Goal: Task Accomplishment & Management: Complete application form

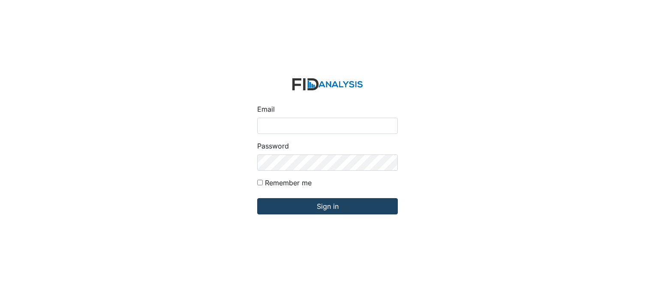
type input "[EMAIL_ADDRESS][DOMAIN_NAME]"
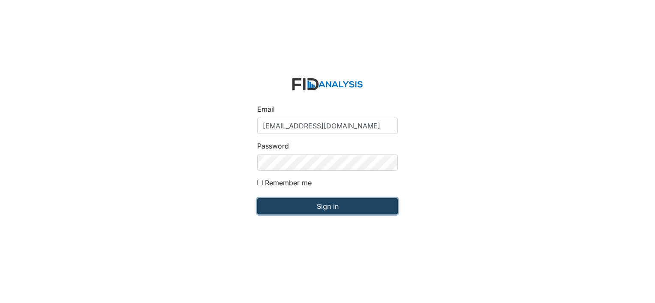
click at [313, 206] on input "Sign in" at bounding box center [327, 206] width 141 height 16
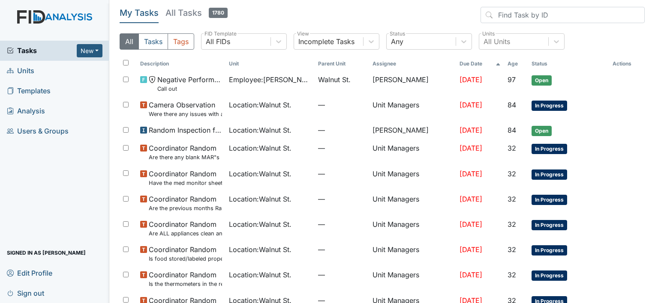
click at [22, 72] on span "Units" at bounding box center [20, 70] width 27 height 13
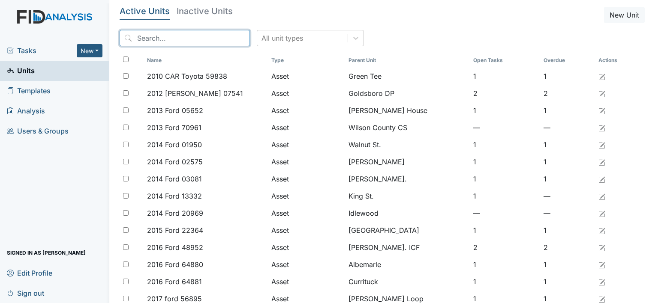
click at [178, 42] on input "search" at bounding box center [185, 38] width 130 height 16
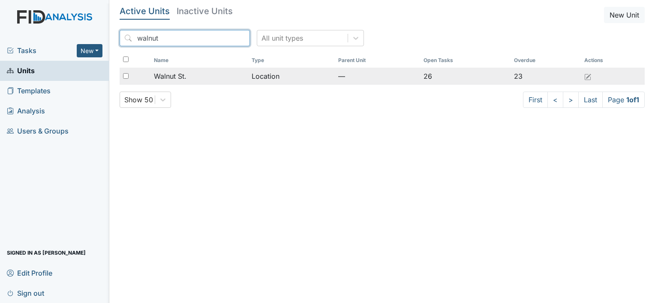
type input "walnut"
click at [183, 73] on span "Walnut St." at bounding box center [170, 76] width 33 height 10
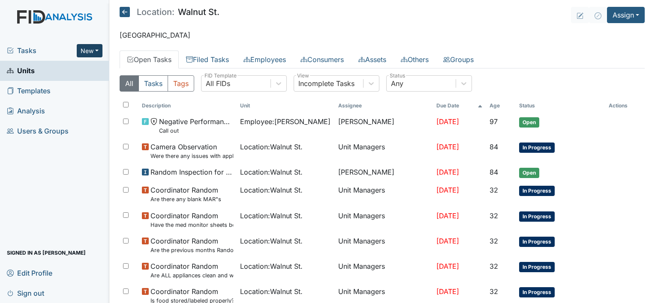
click at [80, 52] on button "New" at bounding box center [90, 50] width 26 height 13
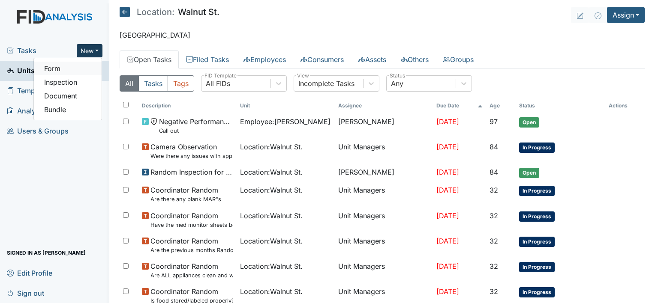
click at [55, 72] on link "Form" at bounding box center [68, 69] width 68 height 14
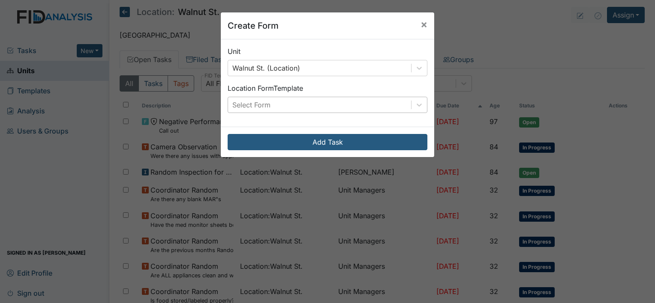
click at [290, 105] on div "Select Form" at bounding box center [319, 104] width 183 height 15
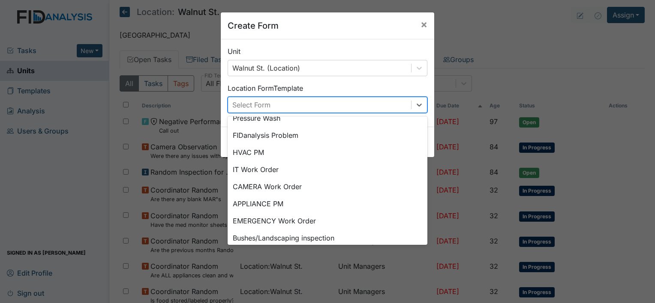
scroll to position [102, 0]
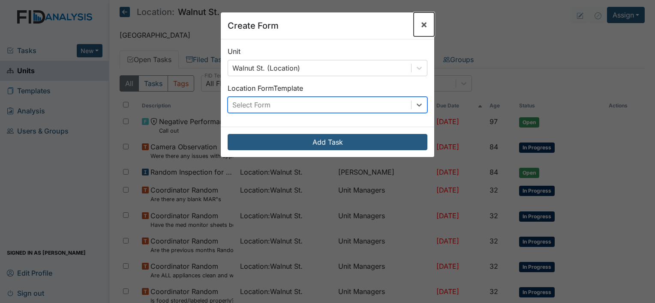
click at [421, 24] on span "×" at bounding box center [424, 24] width 7 height 12
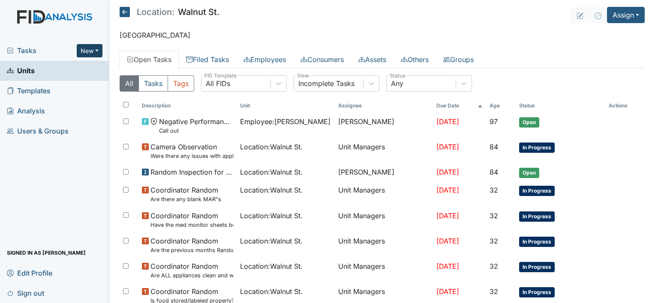
click at [89, 47] on button "New" at bounding box center [90, 50] width 26 height 13
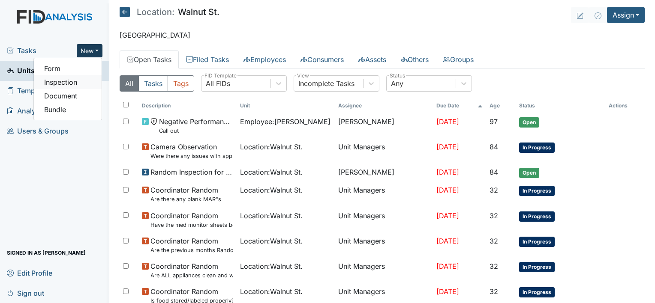
click at [67, 82] on link "Inspection" at bounding box center [68, 82] width 68 height 14
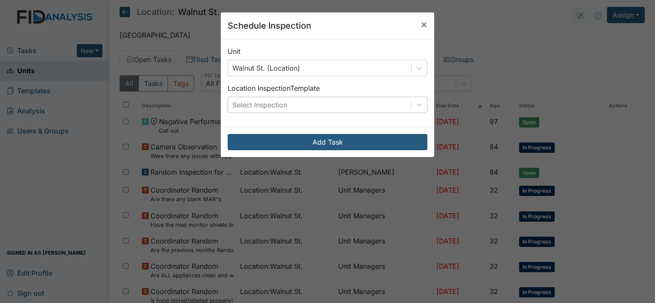
click at [331, 101] on div "Select Inspection" at bounding box center [319, 104] width 183 height 15
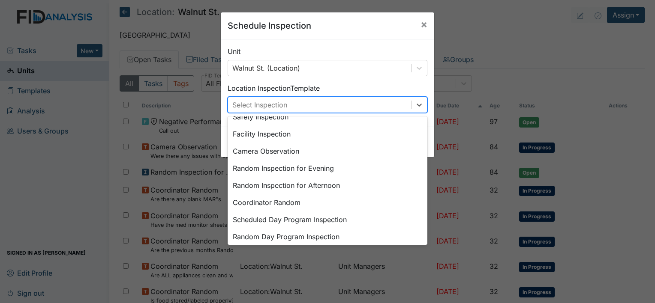
scroll to position [0, 0]
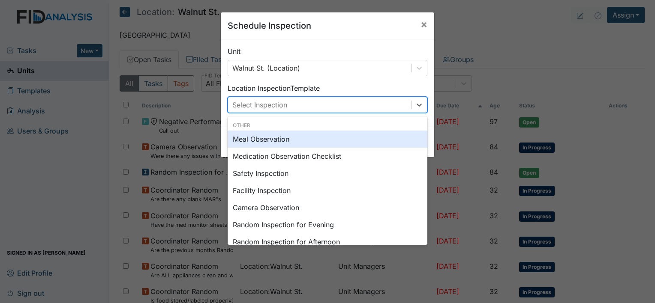
click at [362, 137] on div "Meal Observation" at bounding box center [328, 139] width 200 height 17
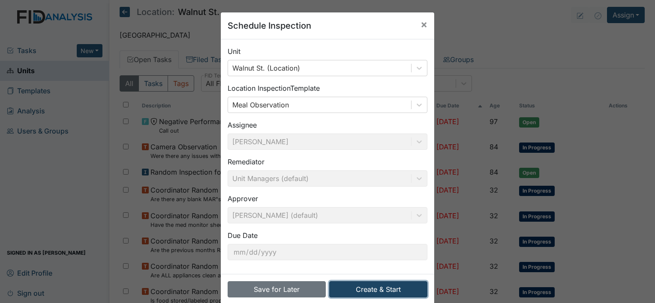
click at [368, 286] on button "Create & Start" at bounding box center [378, 290] width 98 height 16
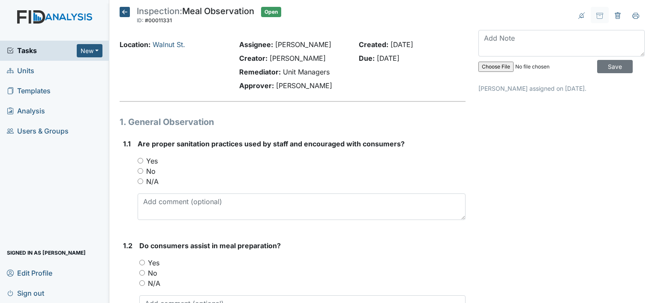
click at [139, 161] on input "Yes" at bounding box center [141, 161] width 6 height 6
radio input "true"
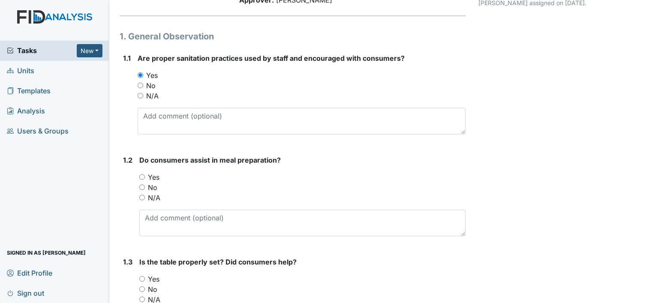
scroll to position [103, 0]
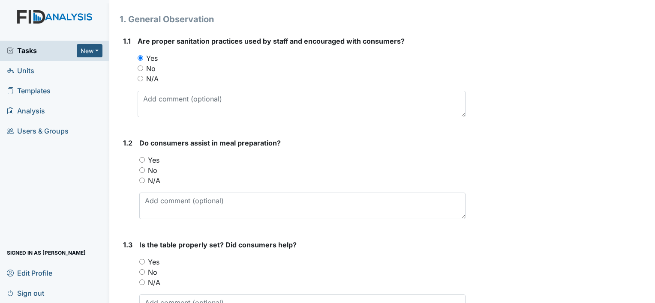
click at [647, 288] on main "Inspection: Meal Observation ID: #00011331 Open Autosaving... Location: Walnut …" at bounding box center [382, 151] width 546 height 303
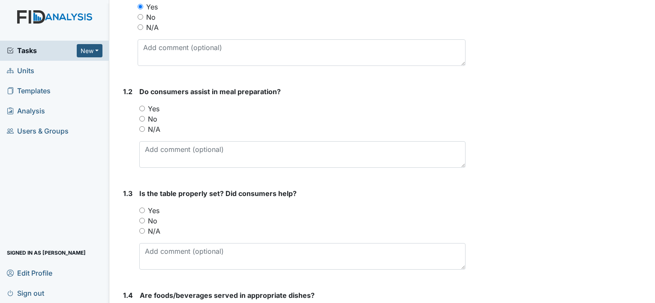
scroll to position [171, 0]
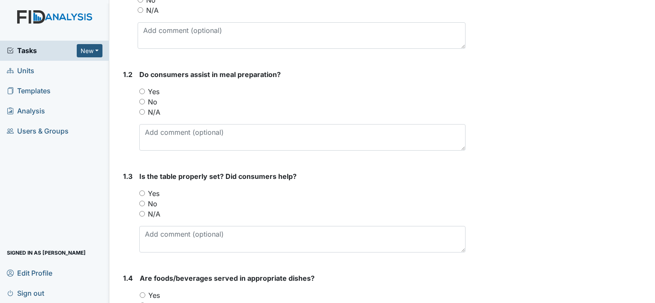
click at [144, 90] on input "Yes" at bounding box center [142, 92] width 6 height 6
radio input "true"
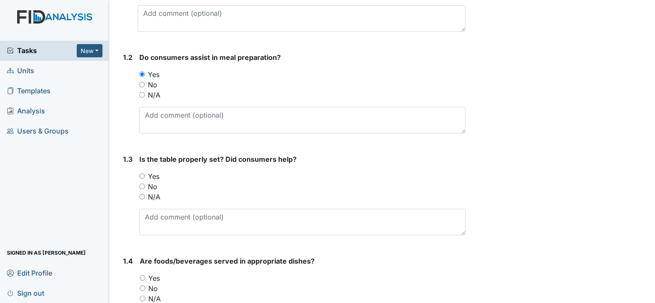
scroll to position [262, 0]
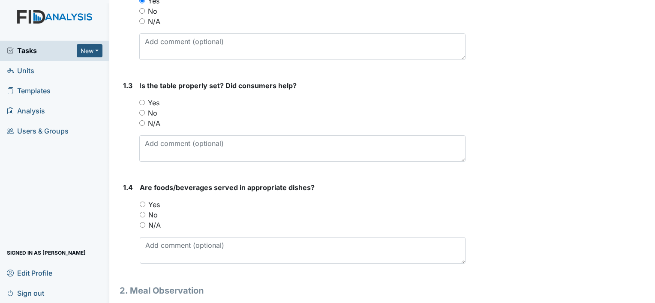
click at [143, 102] on input "Yes" at bounding box center [142, 103] width 6 height 6
radio input "true"
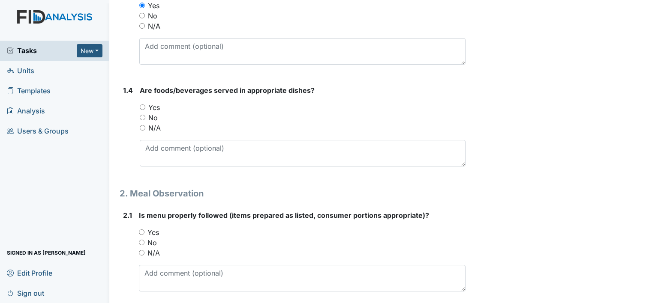
scroll to position [388, 0]
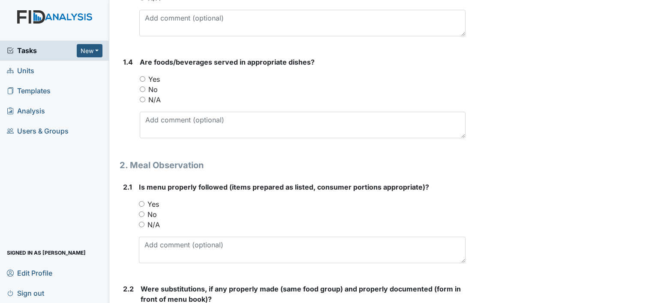
click at [144, 77] on input "Yes" at bounding box center [143, 79] width 6 height 6
radio input "true"
click at [140, 201] on input "Yes" at bounding box center [142, 204] width 6 height 6
radio input "true"
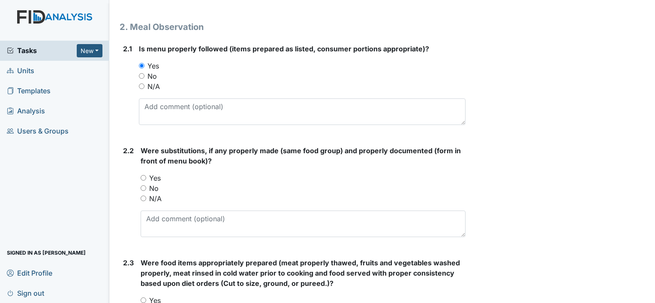
scroll to position [542, 0]
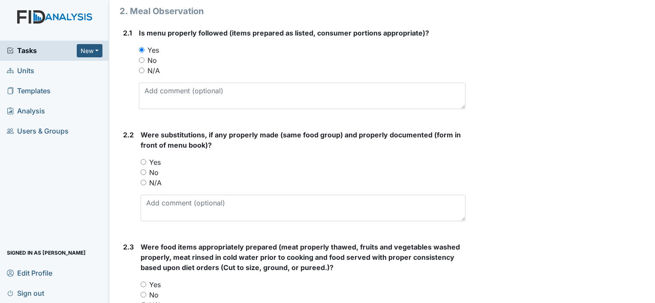
click at [141, 171] on input "No" at bounding box center [144, 173] width 6 height 6
radio input "true"
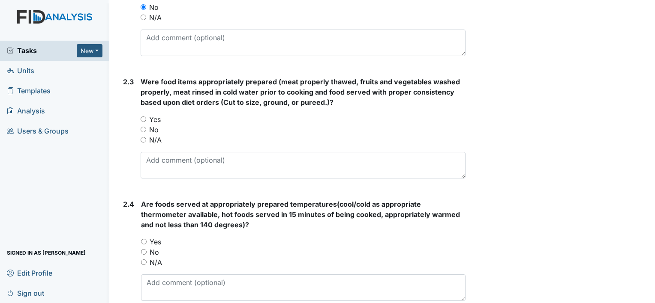
scroll to position [719, 0]
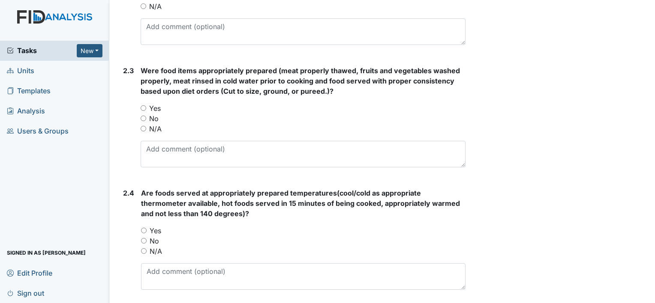
click at [141, 108] on input "Yes" at bounding box center [144, 108] width 6 height 6
radio input "true"
click at [142, 232] on div "Yes" at bounding box center [303, 231] width 325 height 10
click at [142, 228] on input "Yes" at bounding box center [144, 231] width 6 height 6
radio input "true"
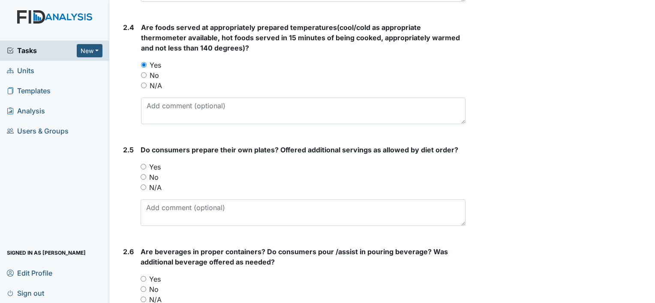
scroll to position [919, 0]
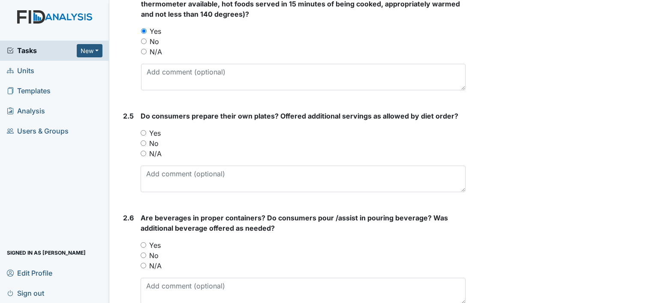
click at [142, 130] on input "Yes" at bounding box center [144, 133] width 6 height 6
radio input "true"
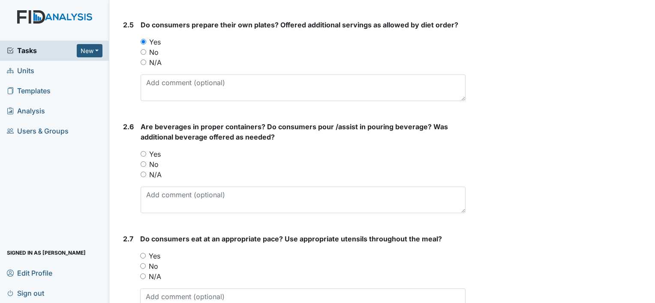
scroll to position [1033, 0]
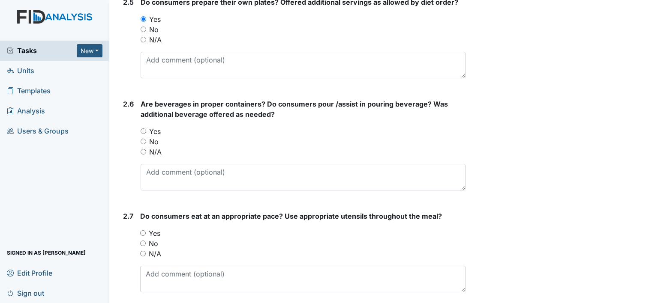
click at [141, 129] on input "Yes" at bounding box center [144, 132] width 6 height 6
radio input "true"
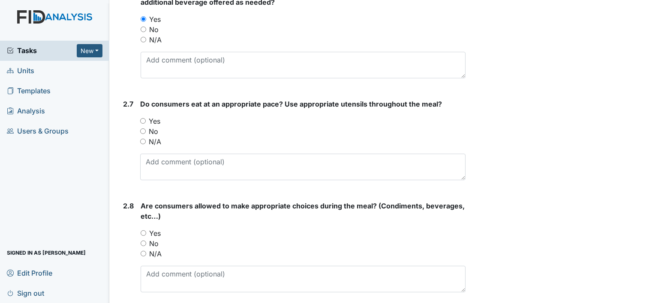
scroll to position [1141, 0]
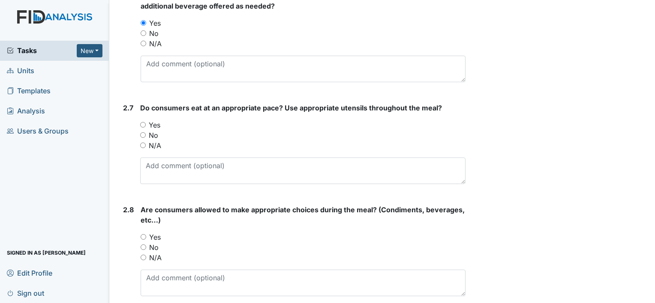
click at [142, 122] on input "Yes" at bounding box center [143, 125] width 6 height 6
radio input "true"
click at [147, 235] on div "Yes" at bounding box center [303, 237] width 325 height 10
click at [144, 234] on input "Yes" at bounding box center [144, 237] width 6 height 6
radio input "true"
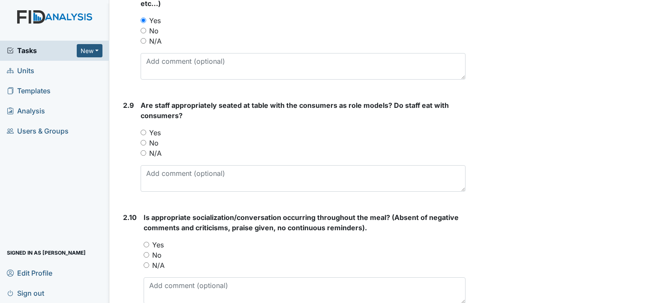
scroll to position [1375, 0]
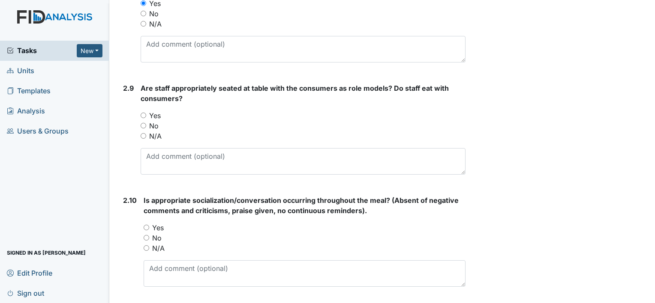
click at [146, 111] on div "Yes" at bounding box center [303, 116] width 325 height 10
click at [141, 113] on input "Yes" at bounding box center [144, 116] width 6 height 6
radio input "true"
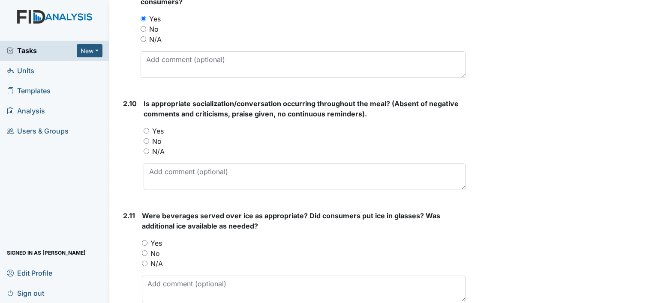
scroll to position [1478, 0]
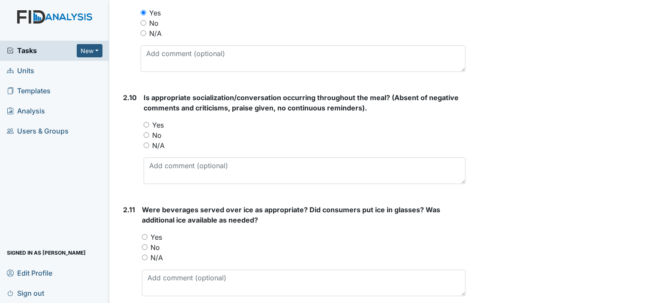
click at [144, 122] on input "Yes" at bounding box center [147, 125] width 6 height 6
radio input "true"
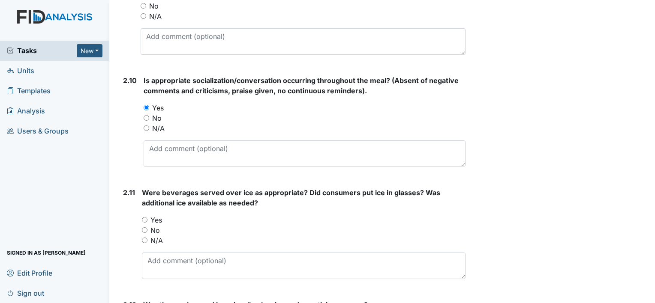
scroll to position [1523, 0]
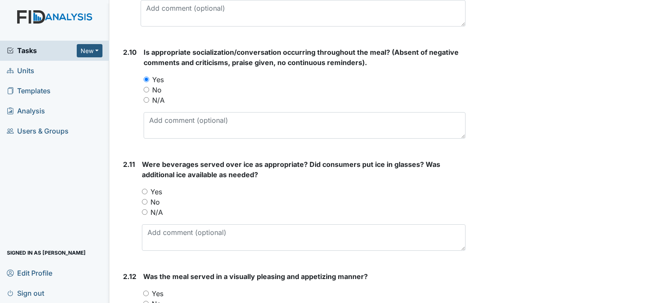
click at [145, 189] on input "Yes" at bounding box center [145, 192] width 6 height 6
radio input "true"
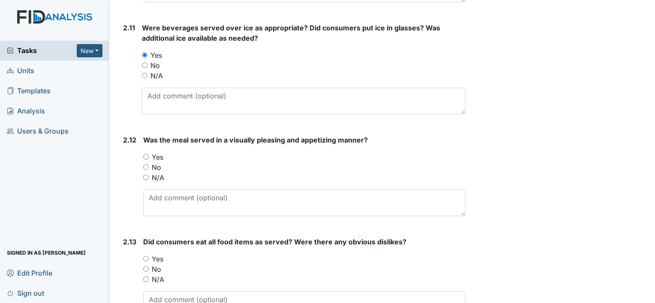
scroll to position [1677, 0]
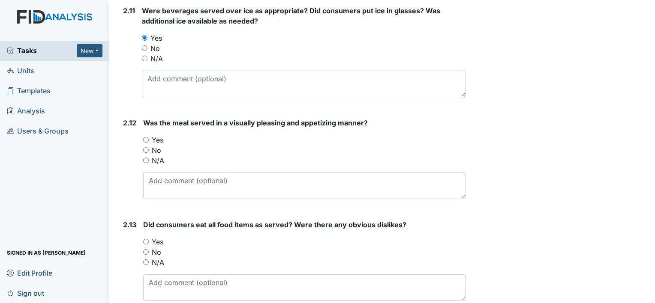
click at [144, 137] on input "Yes" at bounding box center [146, 140] width 6 height 6
radio input "true"
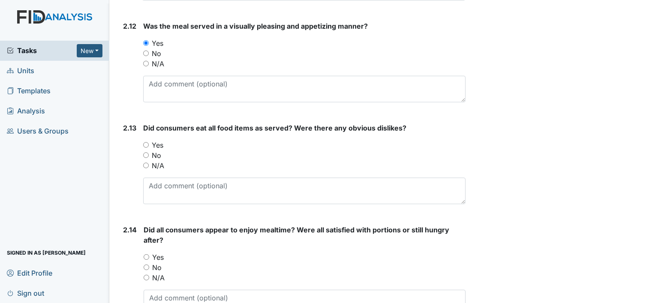
scroll to position [1797, 0]
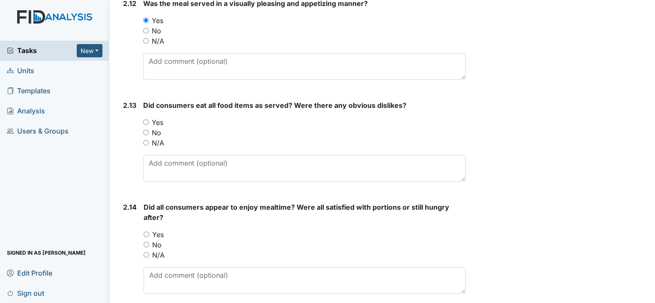
click at [144, 130] on input "No" at bounding box center [146, 133] width 6 height 6
radio input "true"
click at [144, 232] on input "Yes" at bounding box center [147, 235] width 6 height 6
radio input "true"
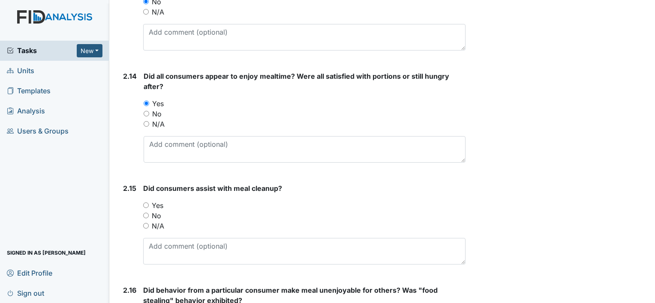
scroll to position [1968, 0]
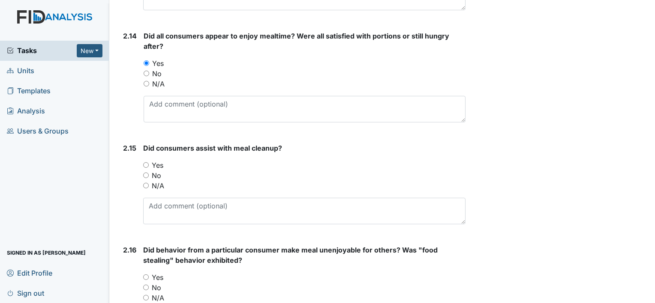
click at [144, 162] on input "Yes" at bounding box center [146, 165] width 6 height 6
radio input "true"
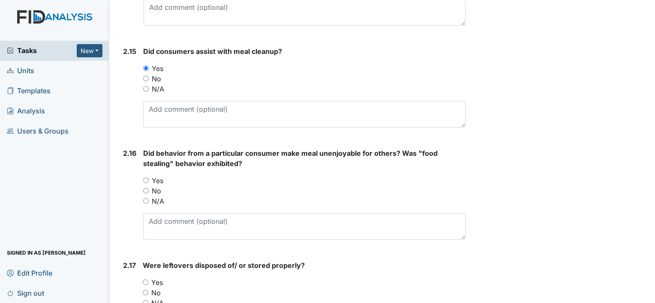
scroll to position [2116, 0]
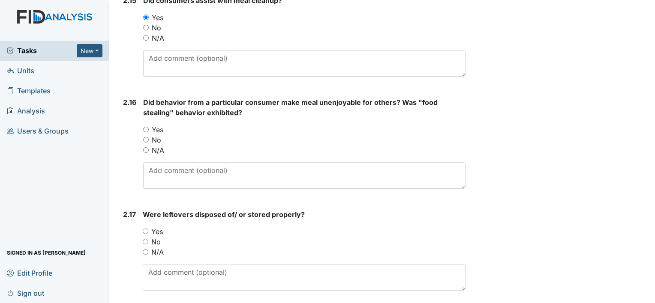
click at [144, 127] on input "Yes" at bounding box center [146, 130] width 6 height 6
radio input "true"
click at [144, 229] on input "Yes" at bounding box center [146, 232] width 6 height 6
radio input "true"
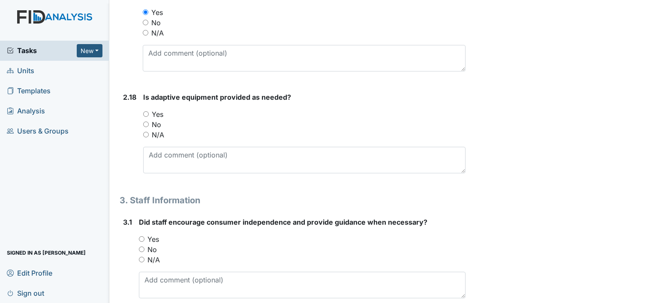
scroll to position [2339, 0]
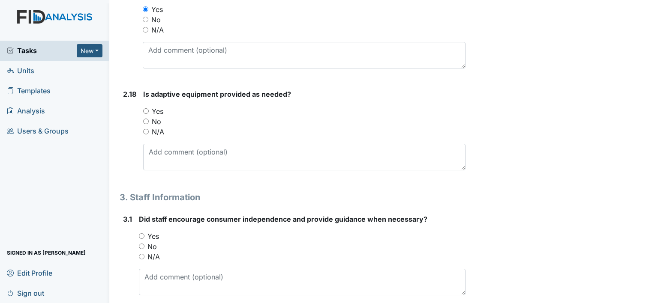
click at [147, 108] on input "Yes" at bounding box center [146, 111] width 6 height 6
radio input "true"
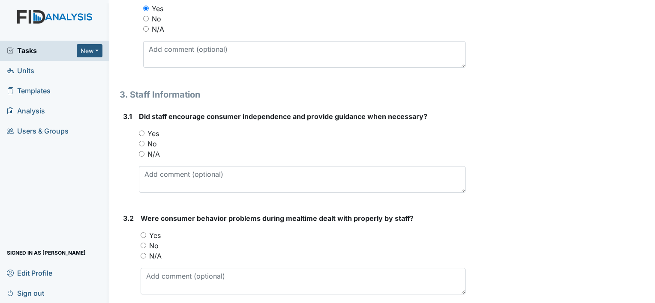
scroll to position [2453, 0]
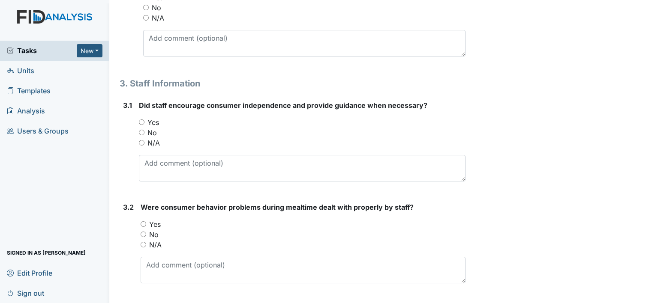
click at [143, 120] on input "Yes" at bounding box center [142, 123] width 6 height 6
radio input "true"
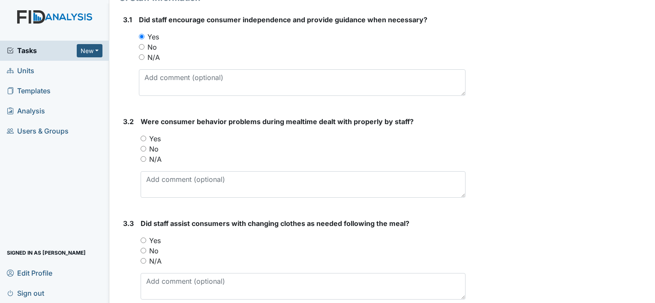
scroll to position [2550, 0]
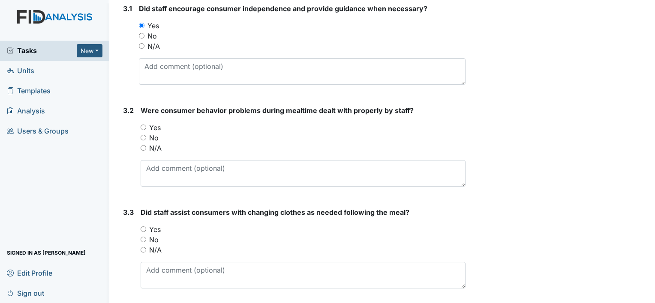
click at [144, 145] on input "N/A" at bounding box center [144, 148] width 6 height 6
radio input "true"
click at [144, 227] on input "Yes" at bounding box center [144, 230] width 6 height 6
radio input "true"
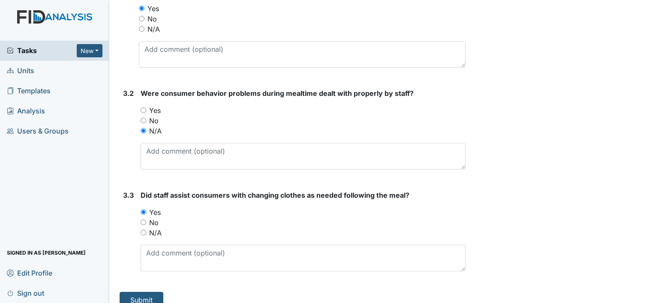
scroll to position [2574, 0]
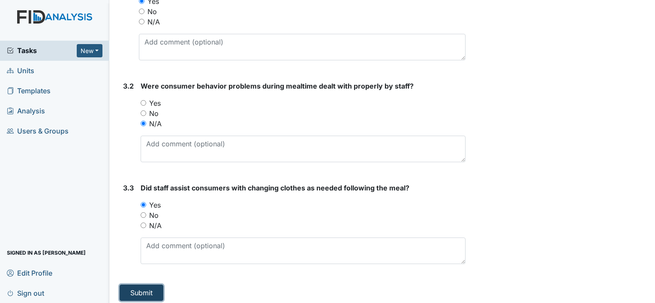
click at [130, 285] on button "Submit" at bounding box center [142, 293] width 44 height 16
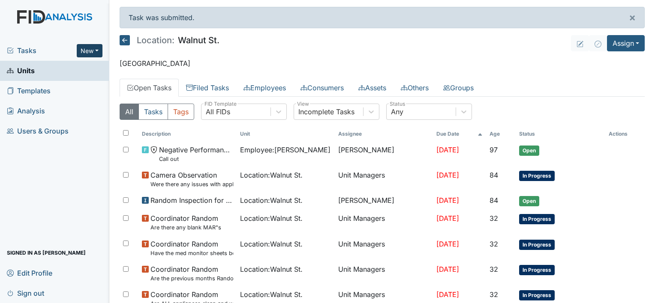
click at [93, 47] on button "New" at bounding box center [90, 50] width 26 height 13
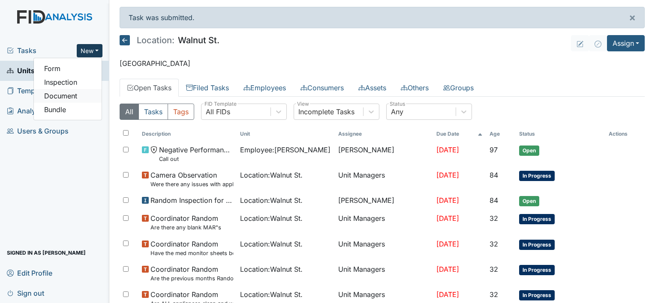
click at [69, 97] on link "Document" at bounding box center [68, 96] width 68 height 14
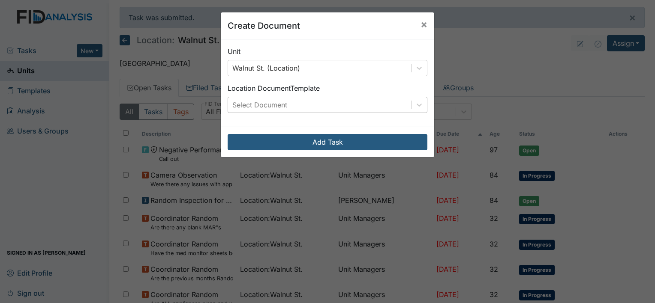
click at [253, 100] on div "Select Document" at bounding box center [259, 105] width 55 height 10
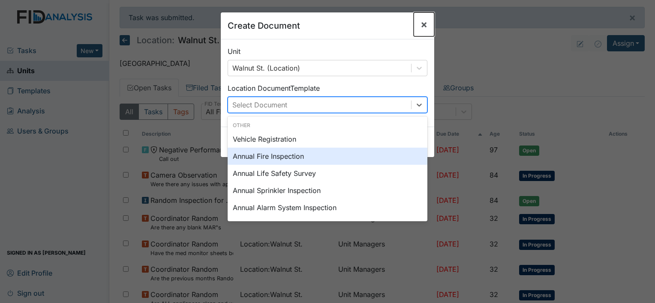
click at [423, 23] on span "×" at bounding box center [424, 24] width 7 height 12
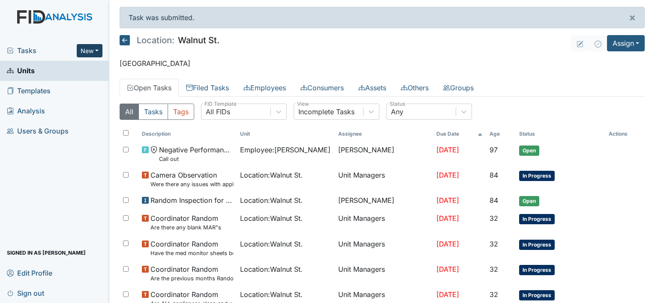
click at [87, 54] on button "New" at bounding box center [90, 50] width 26 height 13
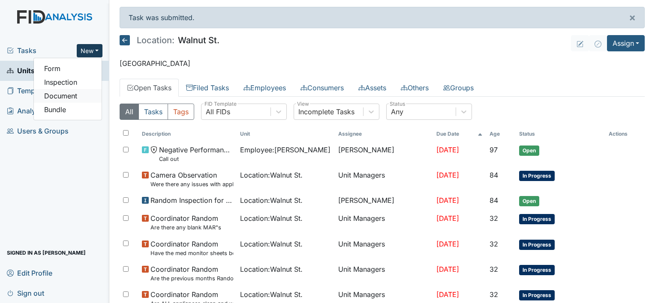
click at [63, 98] on link "Document" at bounding box center [68, 96] width 68 height 14
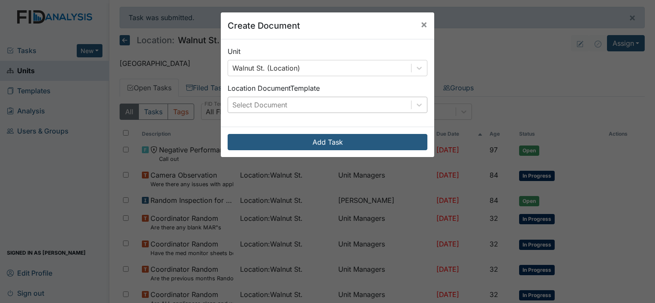
click at [266, 107] on div "Select Document" at bounding box center [259, 105] width 55 height 10
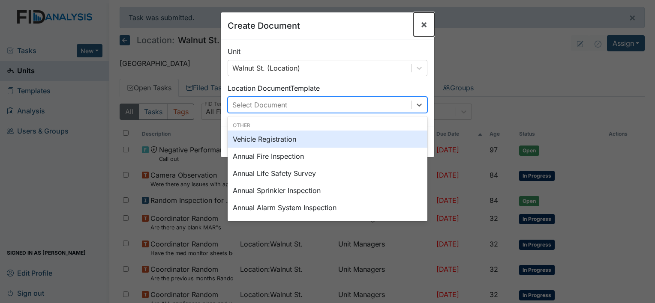
click at [421, 23] on span "×" at bounding box center [424, 24] width 7 height 12
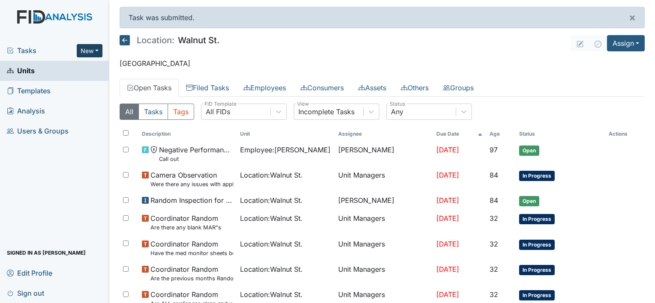
click at [88, 46] on button "New" at bounding box center [90, 50] width 26 height 13
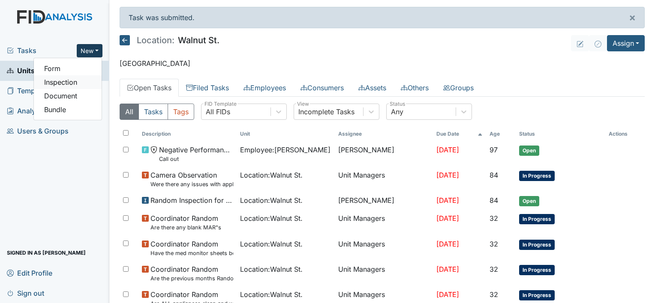
click at [63, 83] on link "Inspection" at bounding box center [68, 82] width 68 height 14
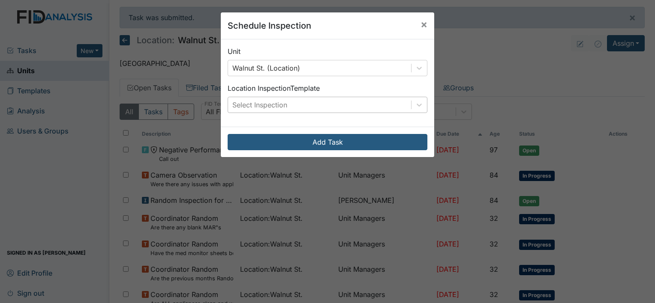
click at [302, 98] on div "Select Inspection" at bounding box center [319, 104] width 183 height 15
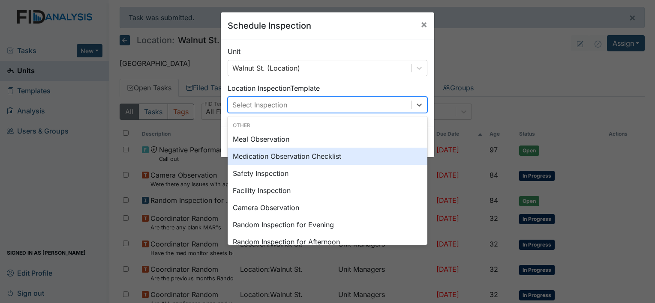
click at [387, 157] on div "Medication Observation Checklist" at bounding box center [328, 156] width 200 height 17
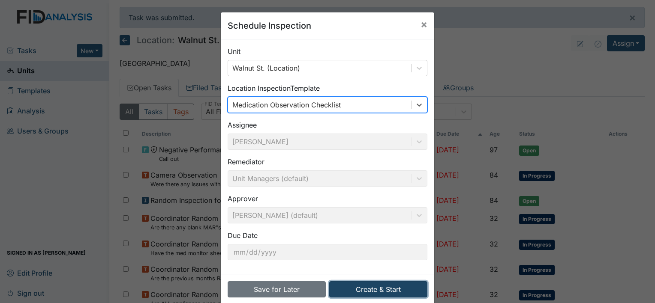
click at [377, 287] on button "Create & Start" at bounding box center [378, 290] width 98 height 16
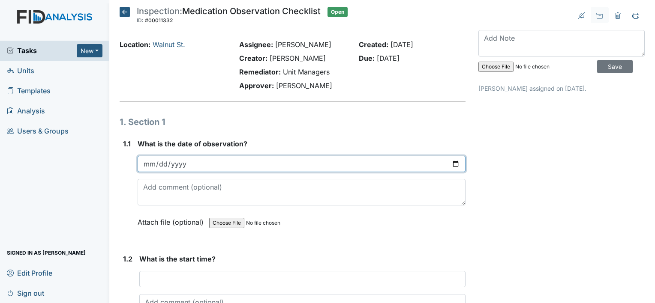
click at [155, 162] on input "date" at bounding box center [302, 164] width 328 height 16
type input "[DATE]"
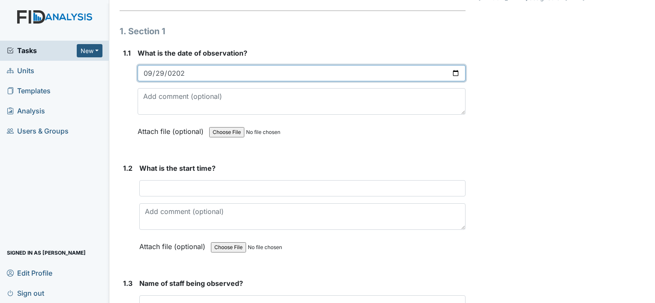
scroll to position [114, 0]
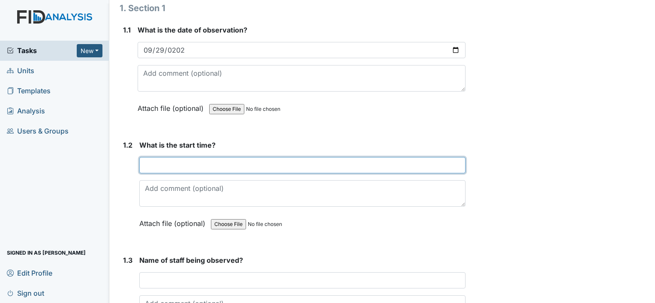
click at [180, 166] on input "text" at bounding box center [302, 165] width 326 height 16
type input "630pm"
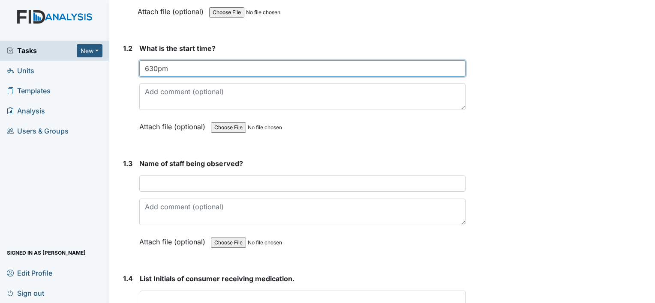
scroll to position [251, 0]
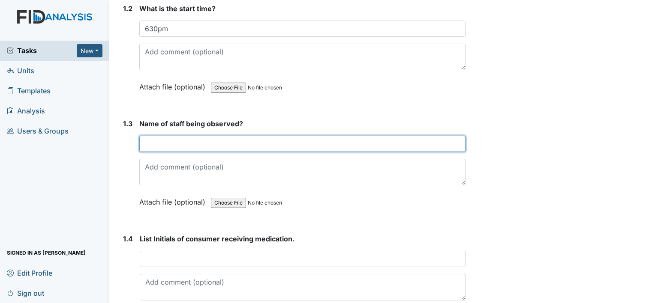
click at [185, 146] on input "text" at bounding box center [302, 144] width 326 height 16
type input "Ebony Mcduffie"
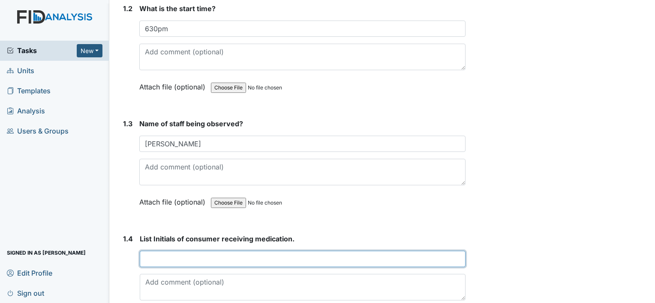
click at [274, 259] on input "text" at bounding box center [303, 259] width 326 height 16
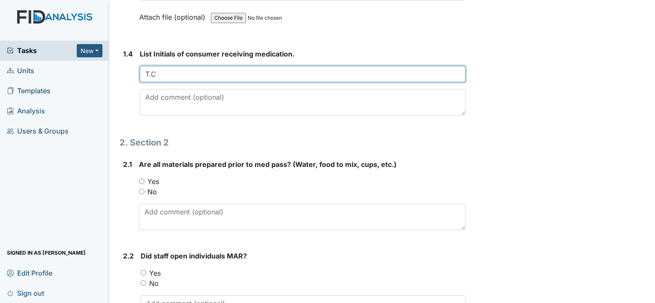
scroll to position [445, 0]
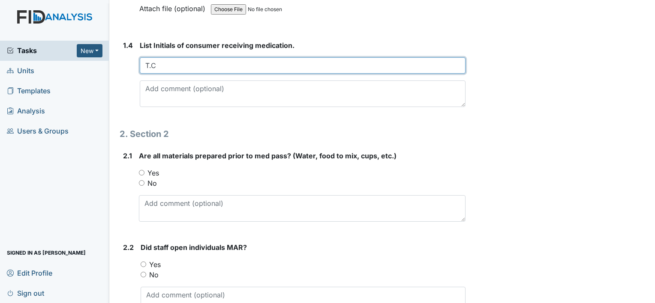
type input "T.C"
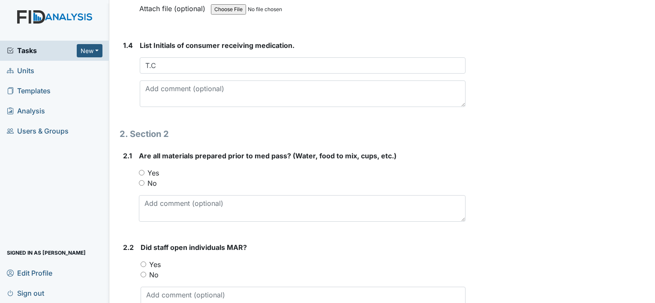
click at [139, 171] on input "Yes" at bounding box center [142, 173] width 6 height 6
radio input "true"
click at [142, 264] on input "Yes" at bounding box center [144, 265] width 6 height 6
radio input "true"
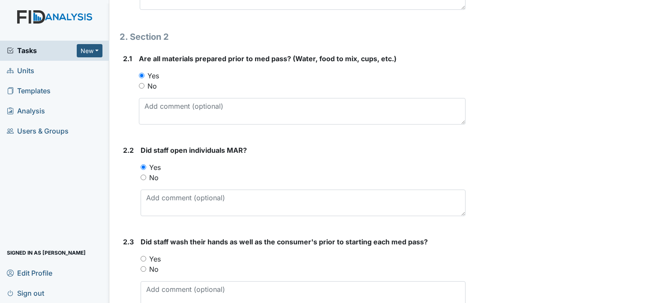
scroll to position [622, 0]
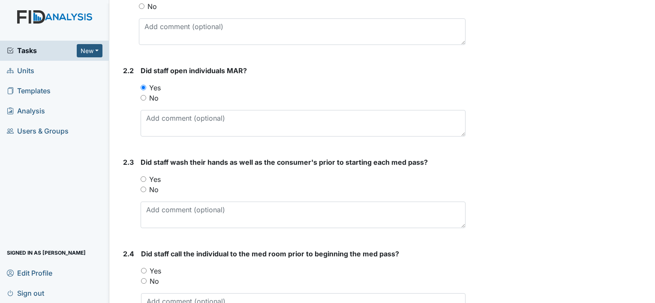
click at [144, 178] on input "Yes" at bounding box center [144, 180] width 6 height 6
radio input "true"
click at [143, 268] on input "Yes" at bounding box center [144, 271] width 6 height 6
radio input "true"
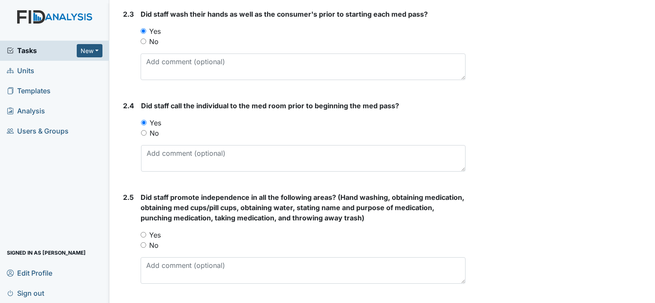
scroll to position [838, 0]
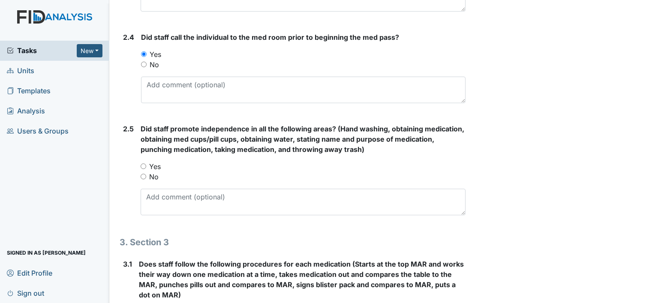
click at [146, 164] on input "Yes" at bounding box center [144, 167] width 6 height 6
radio input "true"
click at [648, 300] on main "Inspection: Medication Observation Checklist ID: #00011332 Open Autosaving... L…" at bounding box center [382, 151] width 546 height 303
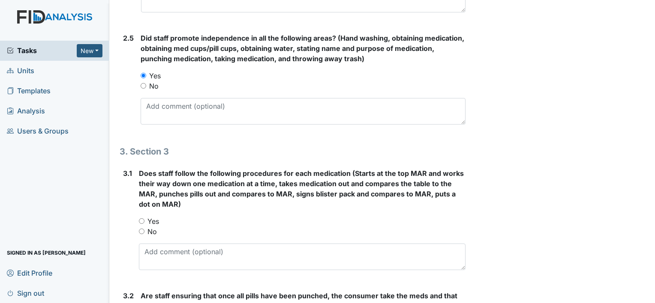
scroll to position [964, 0]
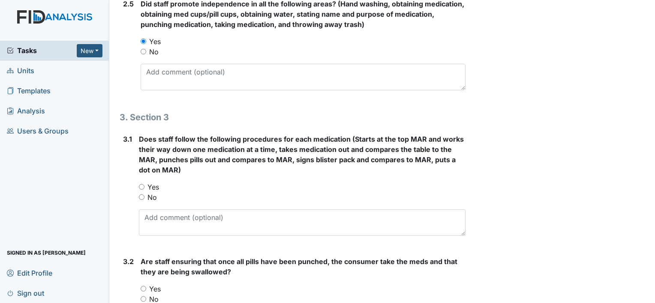
click at [141, 184] on input "Yes" at bounding box center [142, 187] width 6 height 6
radio input "true"
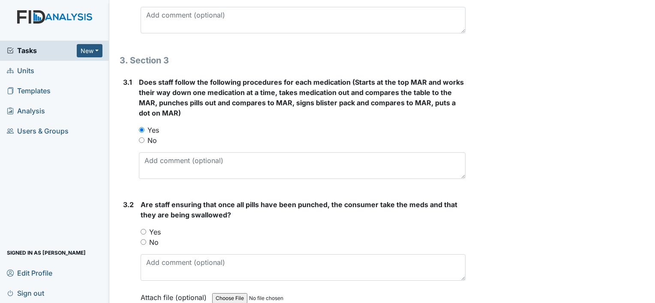
scroll to position [1061, 0]
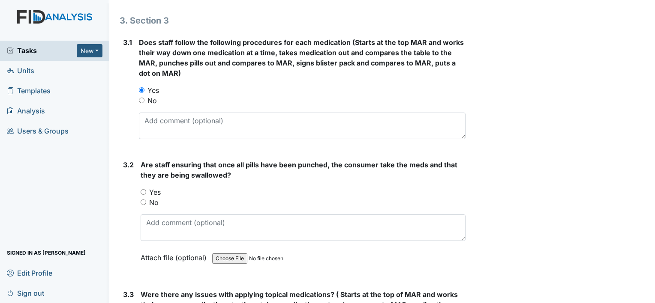
click at [144, 189] on input "Yes" at bounding box center [144, 192] width 6 height 6
radio input "true"
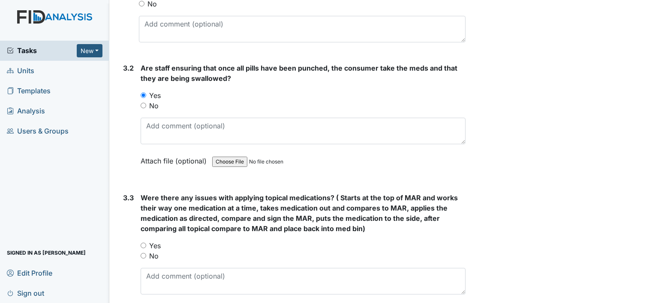
scroll to position [1203, 0]
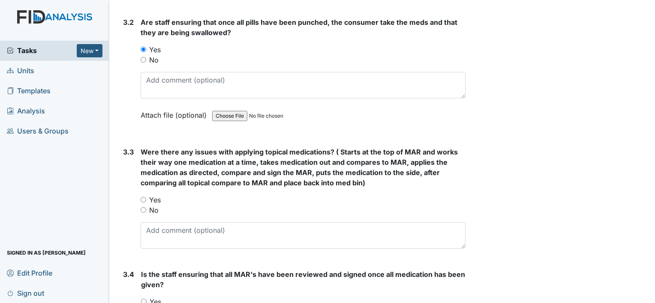
click at [143, 207] on input "No" at bounding box center [144, 210] width 6 height 6
radio input "true"
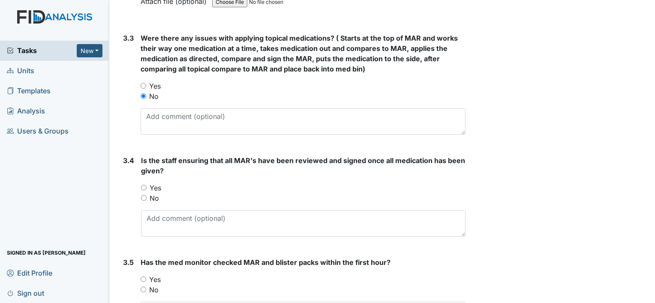
scroll to position [1357, 0]
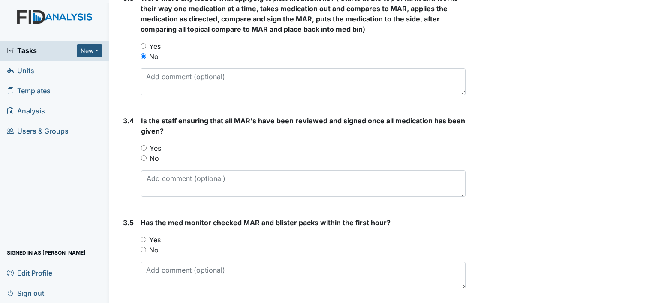
click at [143, 145] on input "Yes" at bounding box center [144, 148] width 6 height 6
radio input "true"
click at [142, 237] on input "Yes" at bounding box center [144, 240] width 6 height 6
radio input "true"
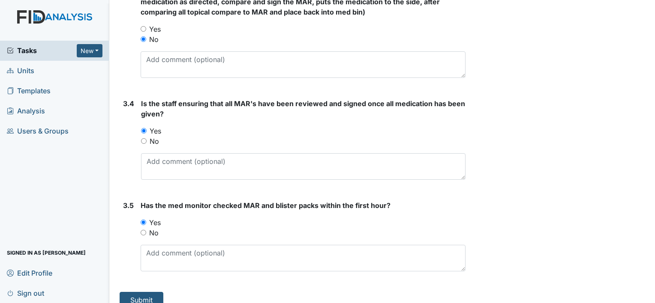
scroll to position [1382, 0]
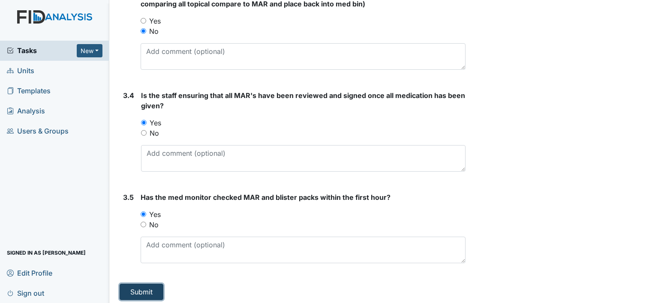
click at [147, 286] on button "Submit" at bounding box center [142, 292] width 44 height 16
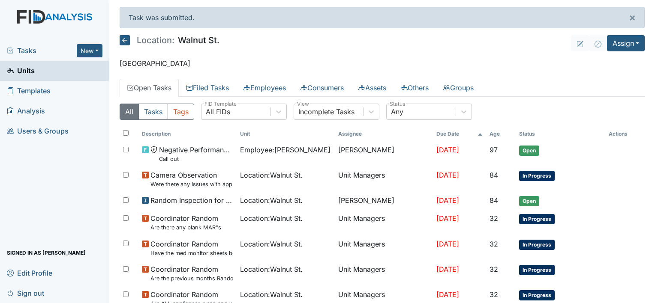
click at [87, 43] on div "Tasks New Form Inspection Document Bundle" at bounding box center [54, 51] width 109 height 20
click at [89, 52] on button "New" at bounding box center [90, 50] width 26 height 13
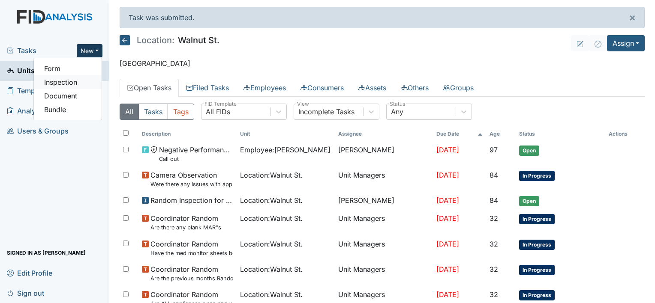
click at [63, 83] on link "Inspection" at bounding box center [68, 82] width 68 height 14
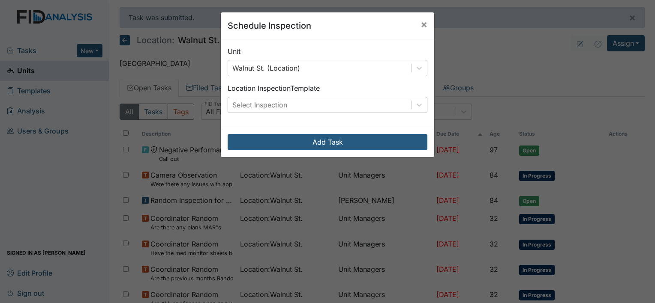
click at [268, 100] on div "Select Inspection" at bounding box center [259, 105] width 55 height 10
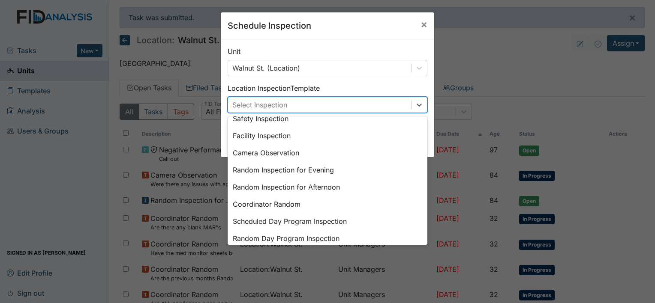
scroll to position [57, 0]
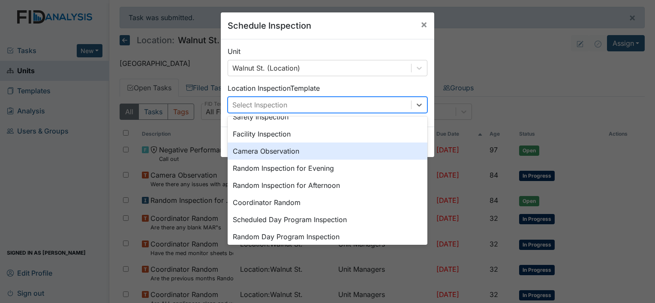
click at [303, 153] on div "Camera Observation" at bounding box center [328, 151] width 200 height 17
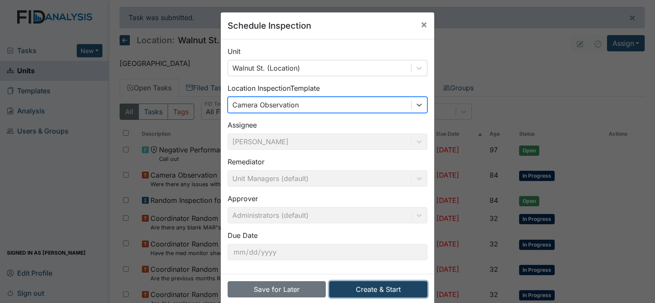
click at [393, 287] on button "Create & Start" at bounding box center [378, 290] width 98 height 16
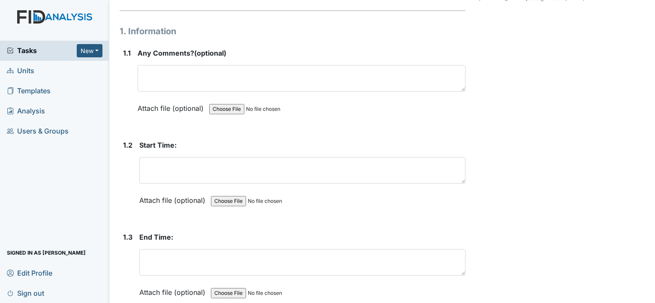
scroll to position [102, 0]
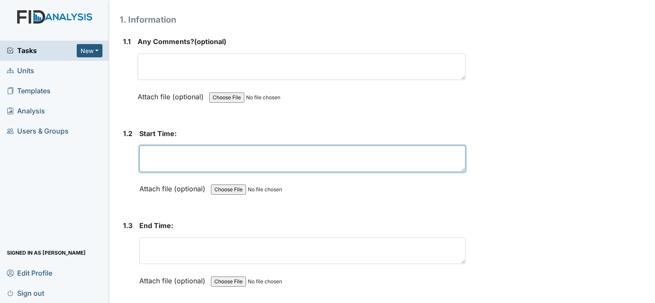
click at [210, 153] on textarea at bounding box center [302, 159] width 326 height 27
type textarea "1200am"
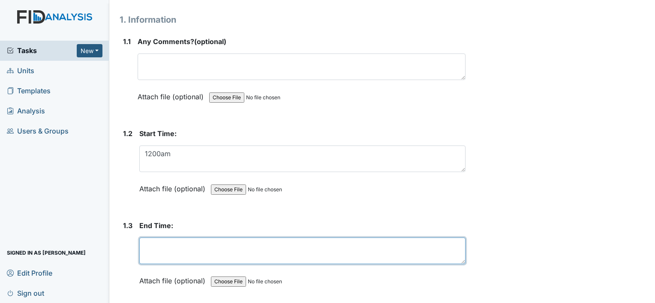
click at [162, 246] on textarea at bounding box center [302, 251] width 326 height 27
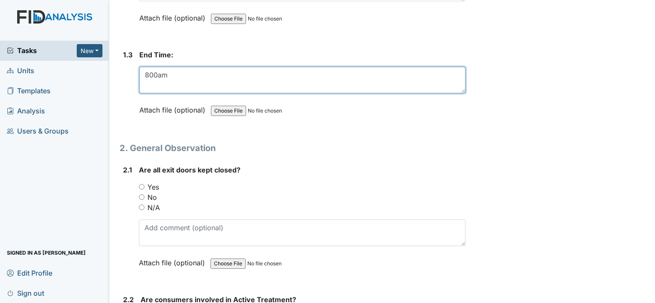
scroll to position [302, 0]
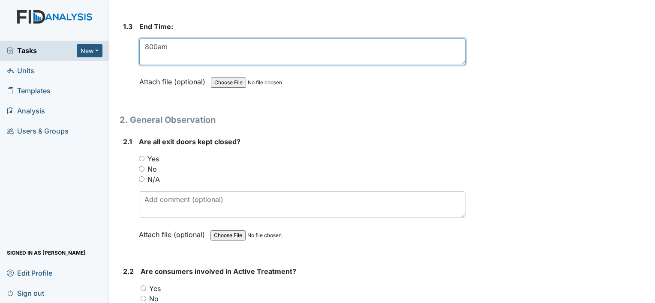
type textarea "800am"
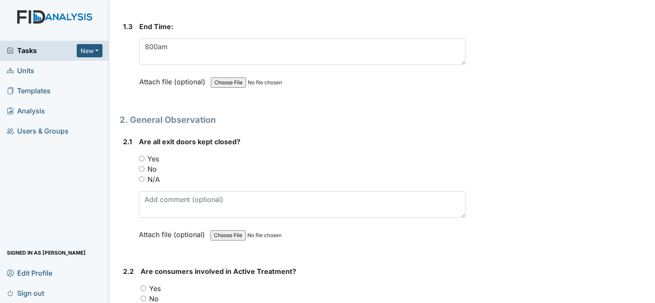
click at [141, 156] on input "Yes" at bounding box center [142, 159] width 6 height 6
radio input "true"
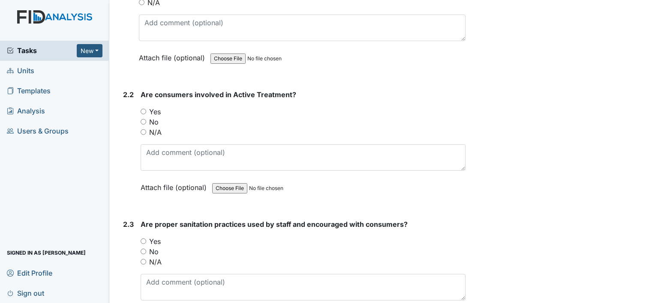
scroll to position [525, 0]
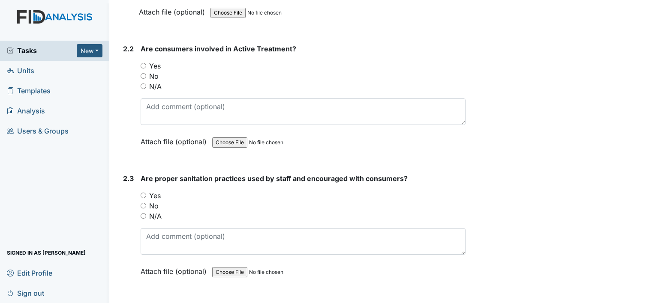
click at [142, 64] on input "Yes" at bounding box center [144, 66] width 6 height 6
radio input "true"
click at [141, 193] on input "Yes" at bounding box center [144, 196] width 6 height 6
radio input "true"
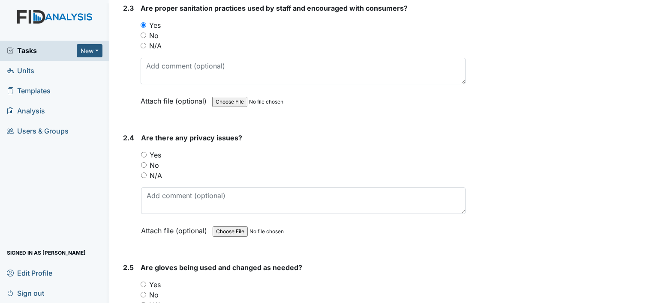
scroll to position [747, 0]
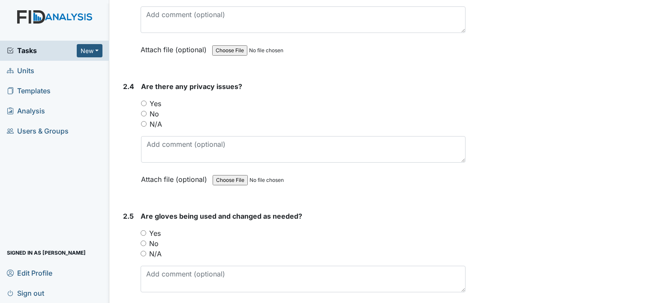
click at [143, 111] on input "No" at bounding box center [144, 114] width 6 height 6
radio input "true"
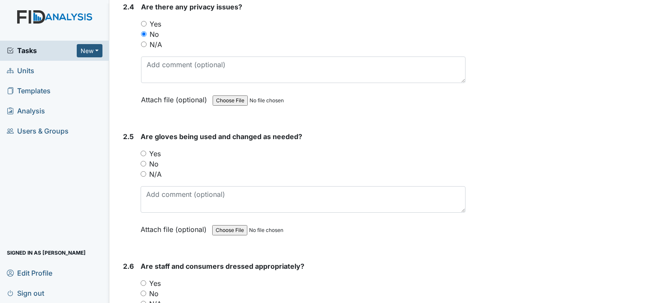
scroll to position [889, 0]
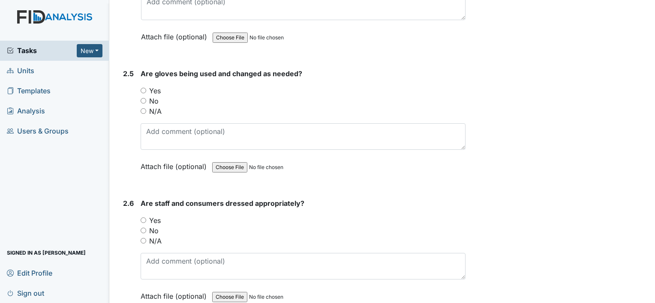
click at [144, 88] on input "Yes" at bounding box center [144, 91] width 6 height 6
radio input "true"
click at [143, 218] on input "Yes" at bounding box center [144, 221] width 6 height 6
radio input "true"
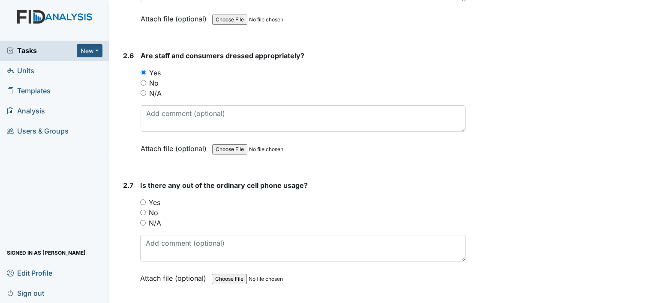
scroll to position [1106, 0]
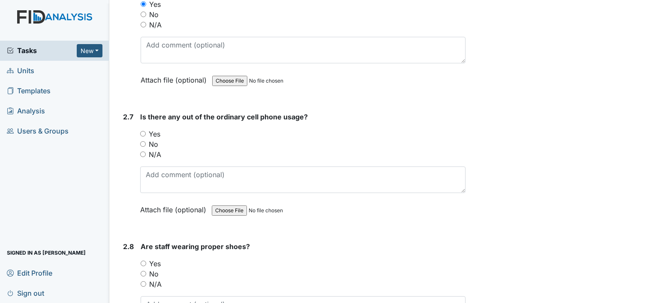
click at [144, 141] on input "No" at bounding box center [143, 144] width 6 height 6
radio input "true"
click at [144, 261] on input "Yes" at bounding box center [144, 264] width 6 height 6
radio input "true"
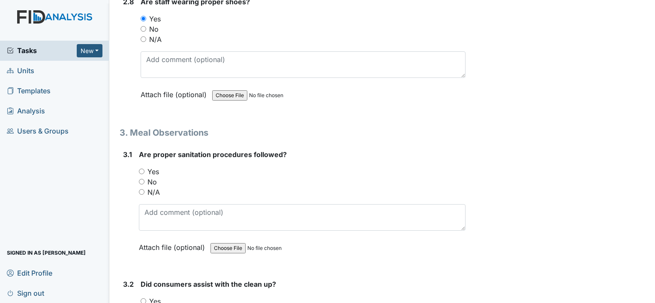
scroll to position [1397, 0]
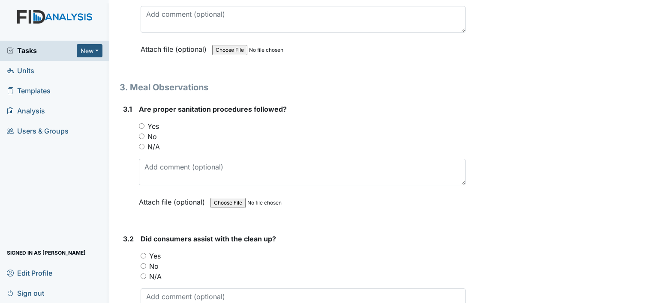
click at [141, 123] on input "Yes" at bounding box center [142, 126] width 6 height 6
radio input "true"
click at [144, 253] on input "Yes" at bounding box center [144, 256] width 6 height 6
radio input "true"
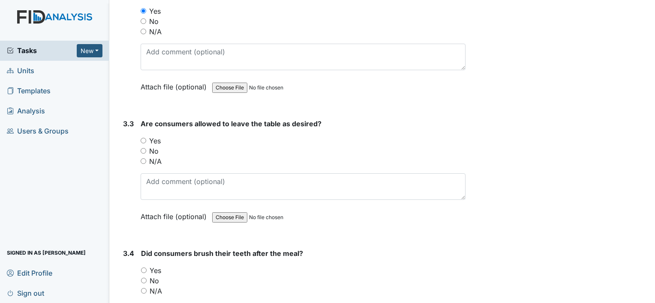
scroll to position [1699, 0]
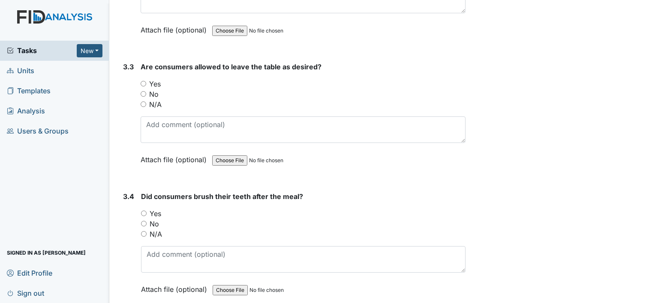
click at [141, 81] on input "Yes" at bounding box center [144, 84] width 6 height 6
radio input "true"
click at [143, 211] on input "Yes" at bounding box center [144, 214] width 6 height 6
radio input "true"
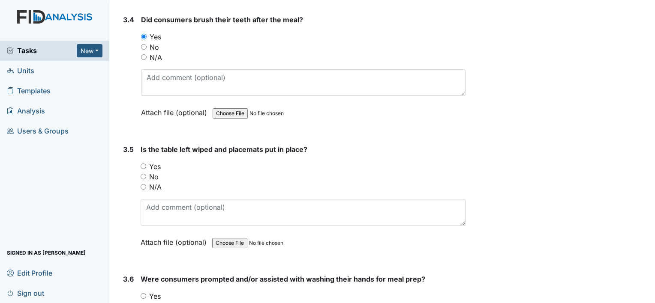
scroll to position [1904, 0]
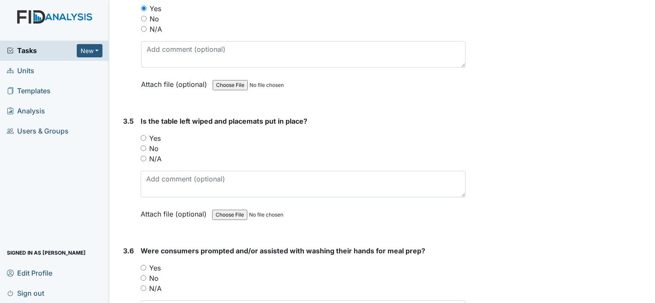
click at [142, 135] on input "Yes" at bounding box center [144, 138] width 6 height 6
radio input "true"
click at [143, 265] on input "Yes" at bounding box center [144, 268] width 6 height 6
radio input "true"
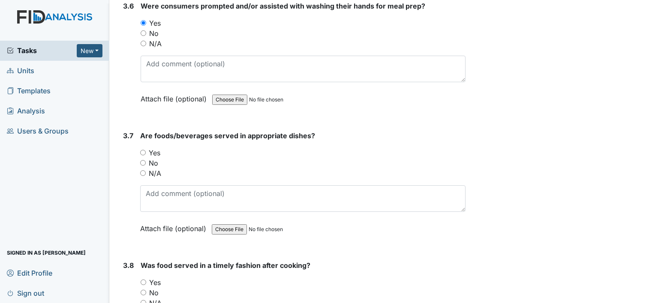
scroll to position [2155, 0]
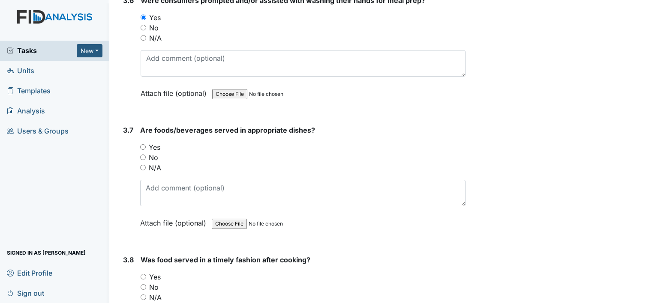
click at [144, 144] on input "Yes" at bounding box center [143, 147] width 6 height 6
radio input "true"
click at [141, 274] on input "Yes" at bounding box center [144, 277] width 6 height 6
radio input "true"
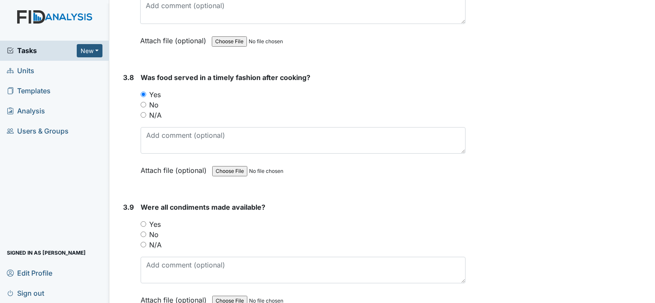
scroll to position [2412, 0]
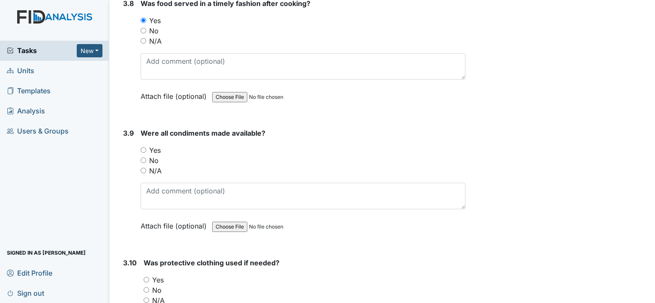
click at [143, 147] on input "Yes" at bounding box center [144, 150] width 6 height 6
radio input "true"
click at [146, 277] on input "Yes" at bounding box center [147, 280] width 6 height 6
radio input "true"
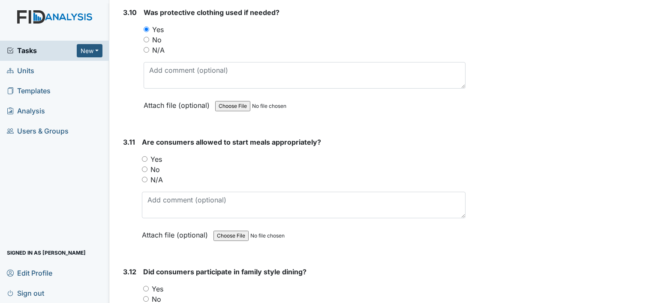
scroll to position [2731, 0]
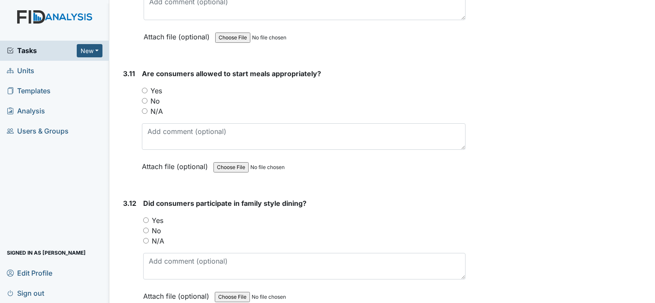
click at [142, 88] on input "Yes" at bounding box center [145, 91] width 6 height 6
radio input "true"
click at [145, 218] on input "Yes" at bounding box center [146, 221] width 6 height 6
radio input "true"
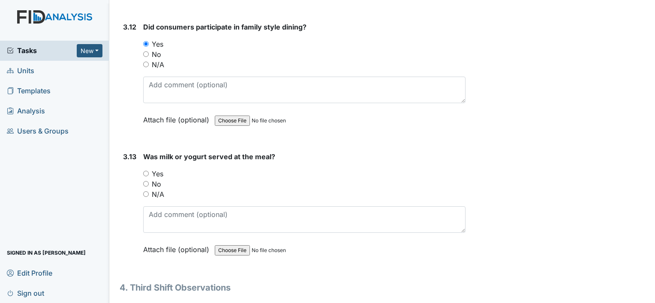
scroll to position [2948, 0]
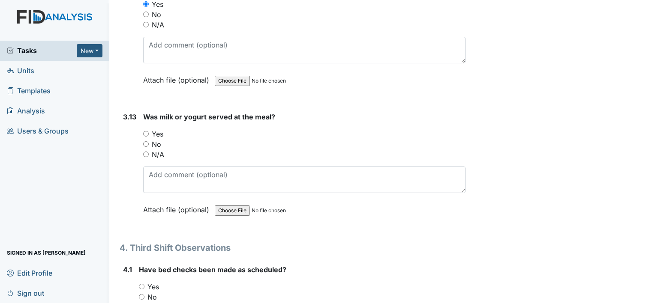
click at [141, 123] on div "3.13 Was milk or yogurt served at the meal? You must select one of the below op…" at bounding box center [293, 170] width 346 height 116
click at [147, 131] on input "Yes" at bounding box center [146, 134] width 6 height 6
radio input "true"
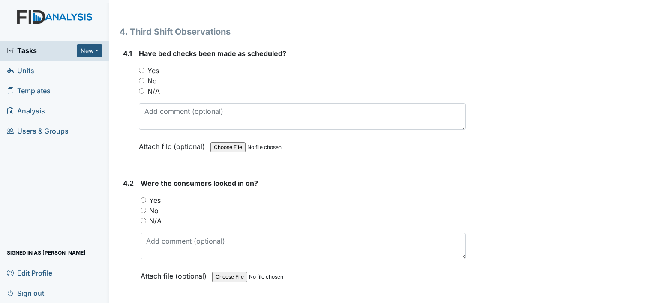
scroll to position [3170, 0]
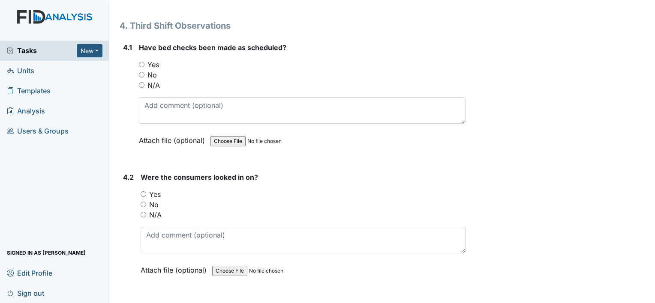
click at [141, 62] on input "Yes" at bounding box center [142, 65] width 6 height 6
radio input "true"
click at [143, 192] on input "Yes" at bounding box center [144, 195] width 6 height 6
radio input "true"
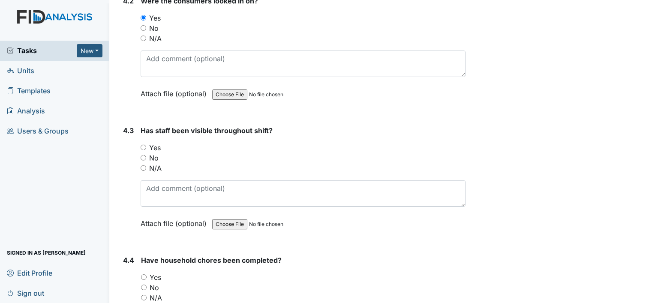
scroll to position [3352, 0]
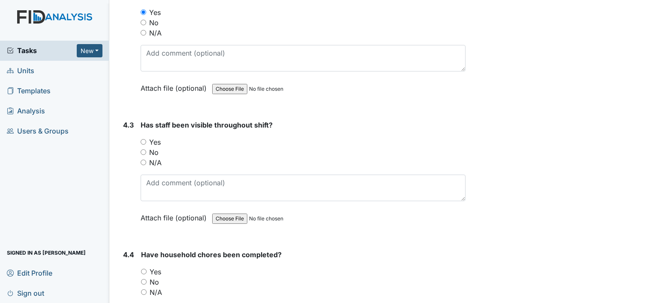
click at [144, 139] on input "Yes" at bounding box center [144, 142] width 6 height 6
radio input "true"
click at [144, 269] on input "Yes" at bounding box center [144, 272] width 6 height 6
radio input "true"
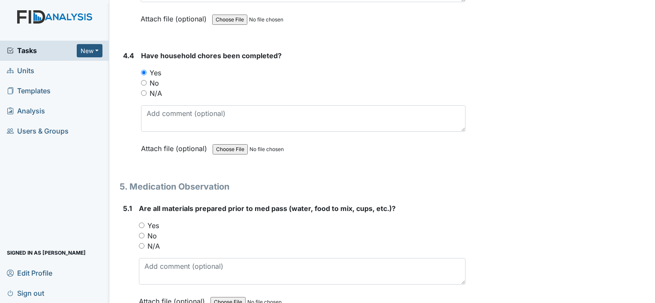
scroll to position [3569, 0]
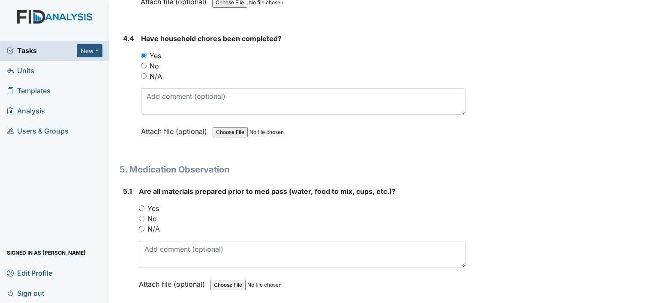
click at [139, 206] on input "Yes" at bounding box center [142, 209] width 6 height 6
radio input "true"
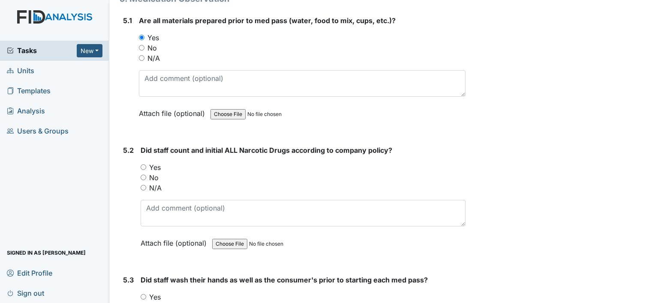
scroll to position [3751, 0]
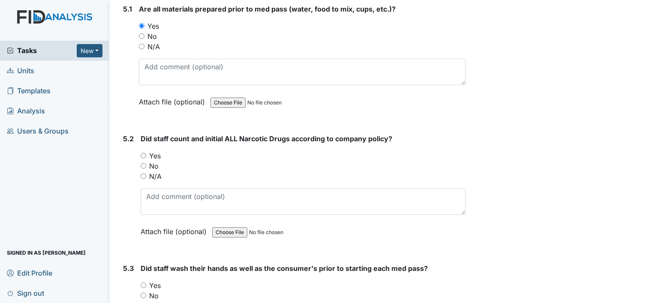
click at [144, 153] on input "Yes" at bounding box center [144, 156] width 6 height 6
radio input "true"
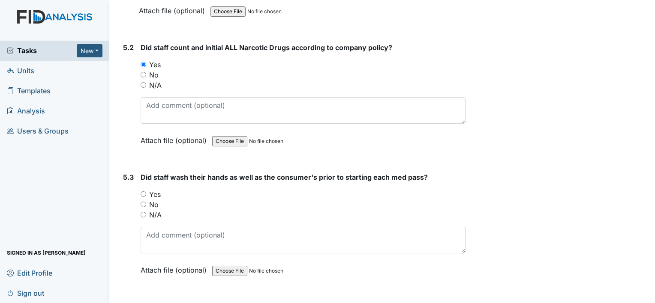
scroll to position [3882, 0]
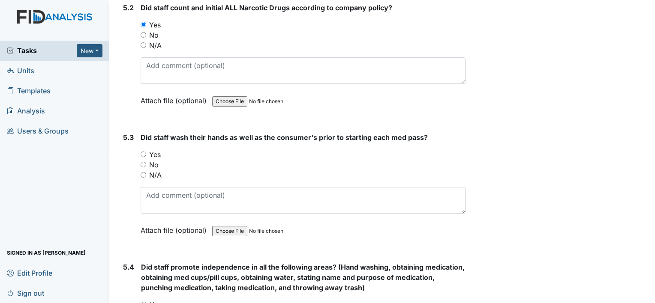
click at [144, 152] on input "Yes" at bounding box center [144, 155] width 6 height 6
radio input "true"
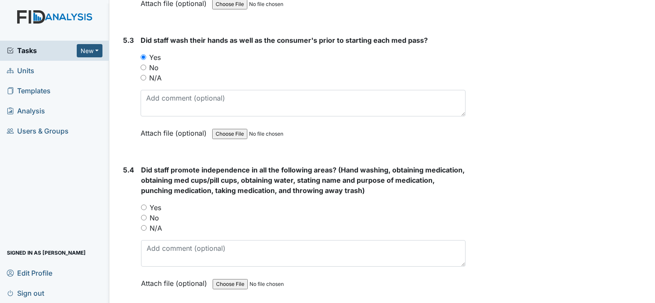
scroll to position [4054, 0]
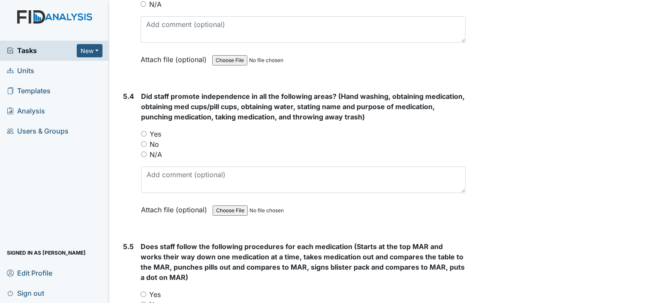
click at [144, 131] on input "Yes" at bounding box center [144, 134] width 6 height 6
radio input "true"
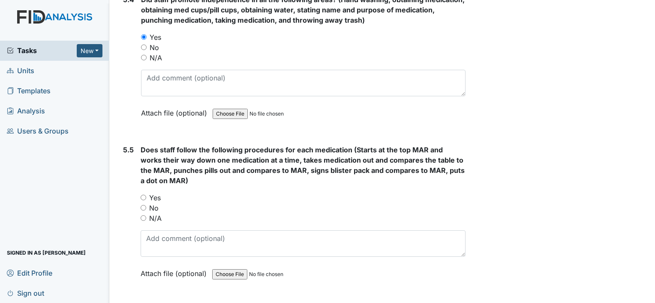
scroll to position [4191, 0]
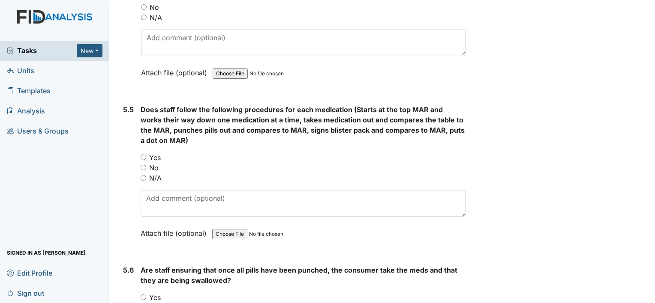
click at [142, 155] on input "Yes" at bounding box center [144, 158] width 6 height 6
radio input "true"
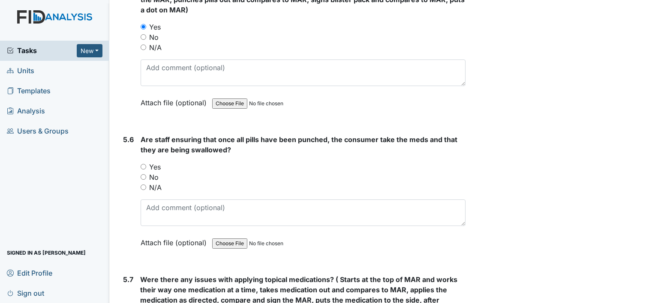
scroll to position [4361, 0]
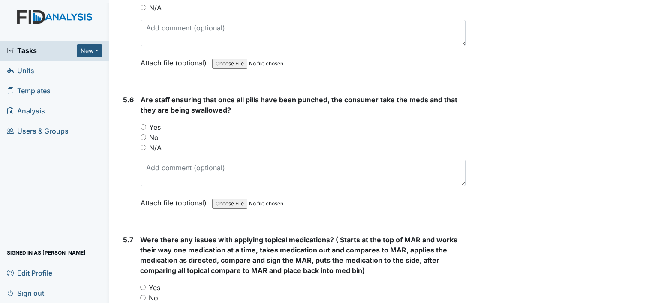
click at [143, 124] on input "Yes" at bounding box center [144, 127] width 6 height 6
radio input "true"
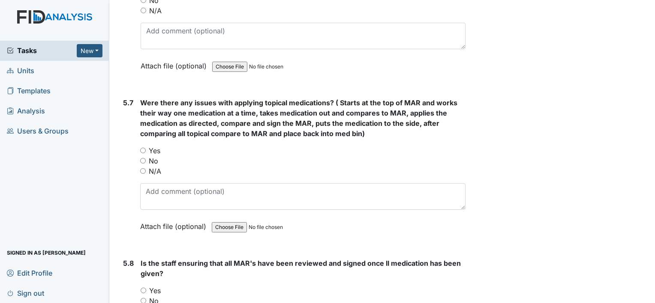
scroll to position [4515, 0]
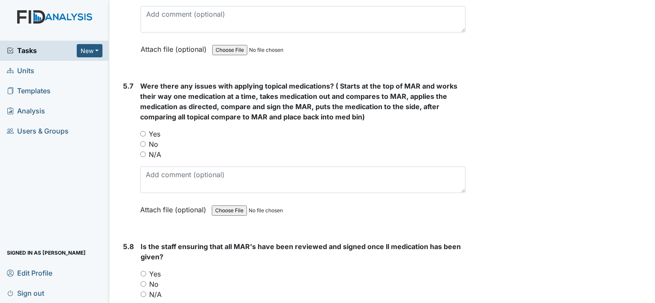
click at [141, 131] on input "Yes" at bounding box center [143, 134] width 6 height 6
radio input "true"
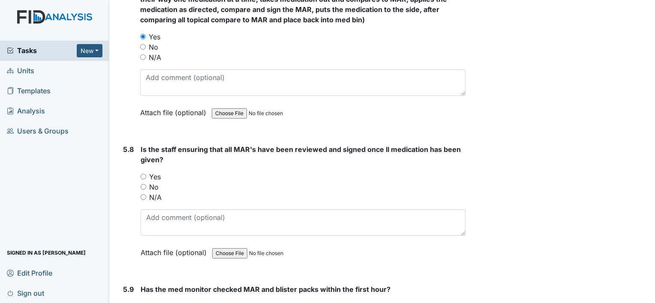
scroll to position [4686, 0]
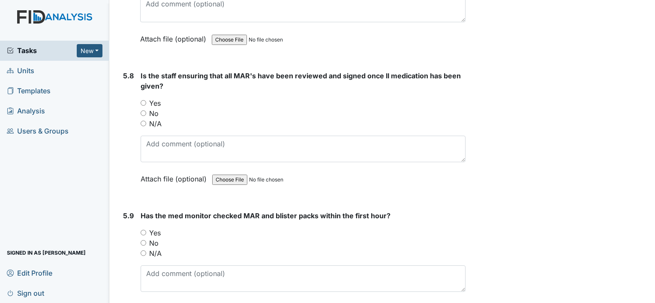
click at [144, 98] on div "Yes" at bounding box center [303, 103] width 325 height 10
click at [143, 100] on input "Yes" at bounding box center [144, 103] width 6 height 6
radio input "true"
click at [143, 230] on input "Yes" at bounding box center [144, 233] width 6 height 6
radio input "true"
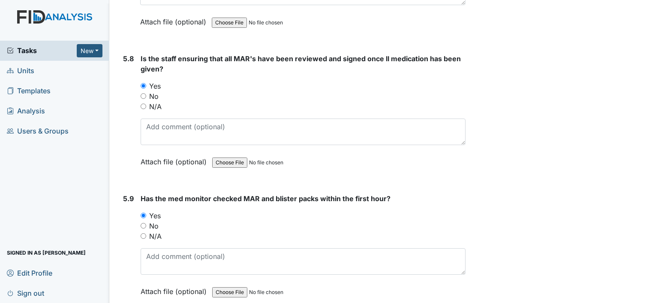
scroll to position [4730, 0]
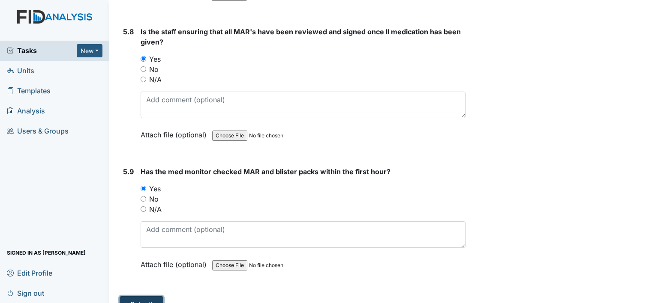
click at [140, 297] on button "Submit" at bounding box center [142, 305] width 44 height 16
